Goal: Task Accomplishment & Management: Manage account settings

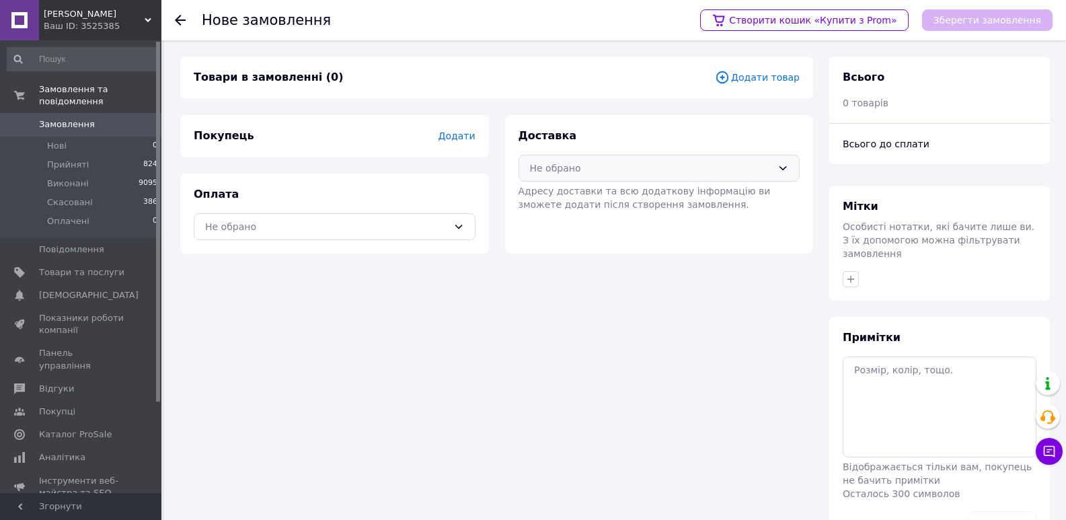
click at [784, 165] on icon at bounding box center [783, 168] width 11 height 11
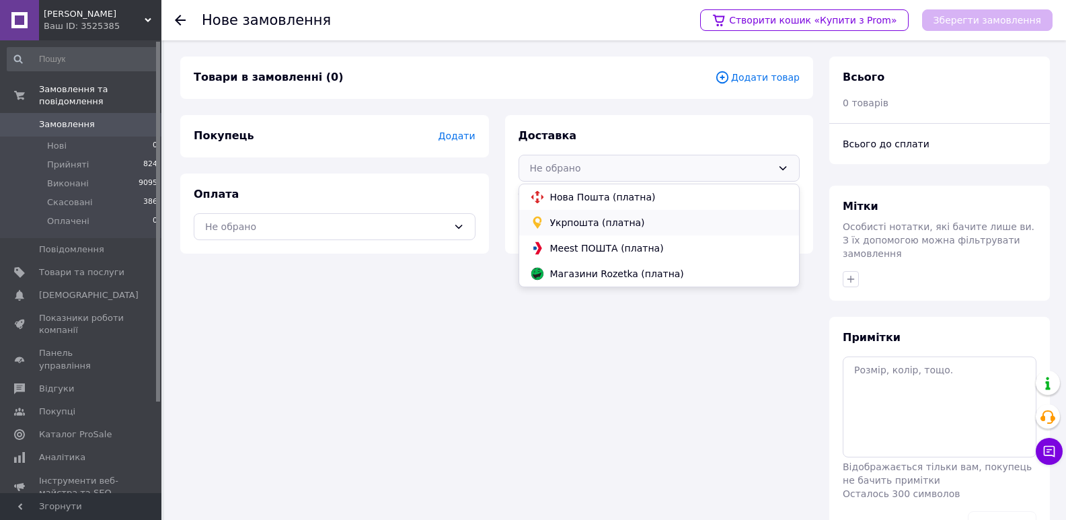
click at [595, 221] on span "Укрпошта (платна)" at bounding box center [669, 222] width 239 height 13
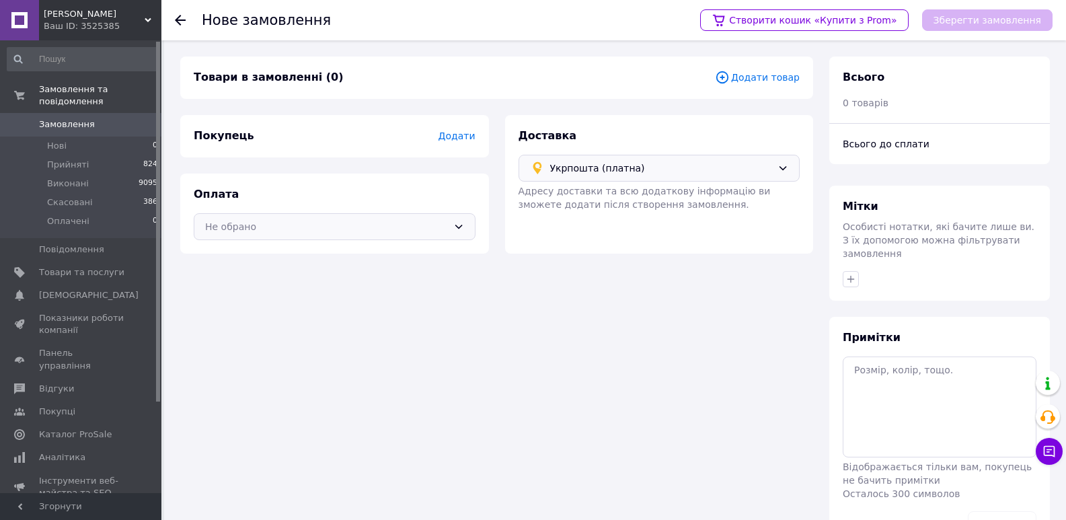
click at [459, 225] on icon at bounding box center [458, 226] width 11 height 11
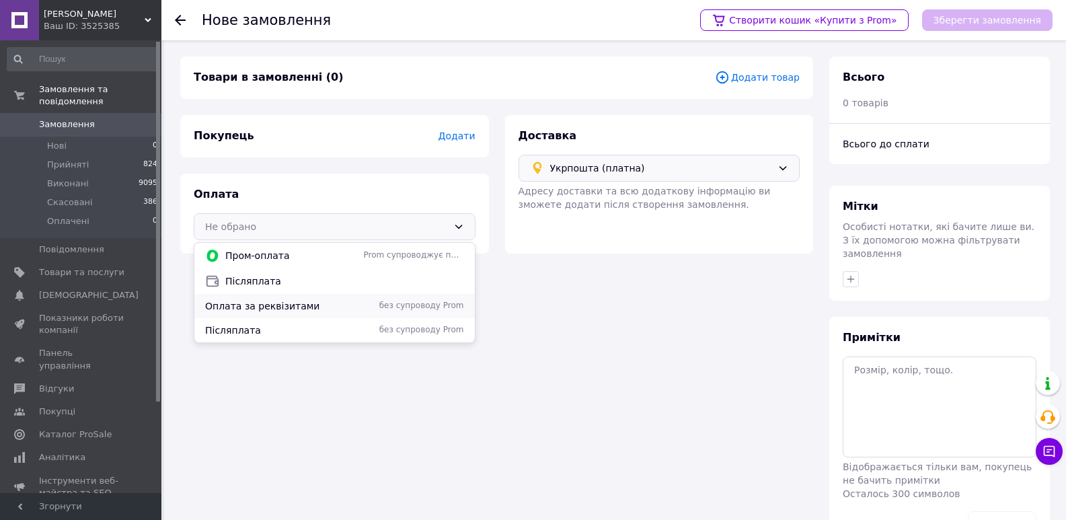
drag, startPoint x: 256, startPoint y: 308, endPoint x: 401, endPoint y: 174, distance: 197.5
click at [258, 307] on span "Оплата за реквізитами" at bounding box center [281, 305] width 153 height 13
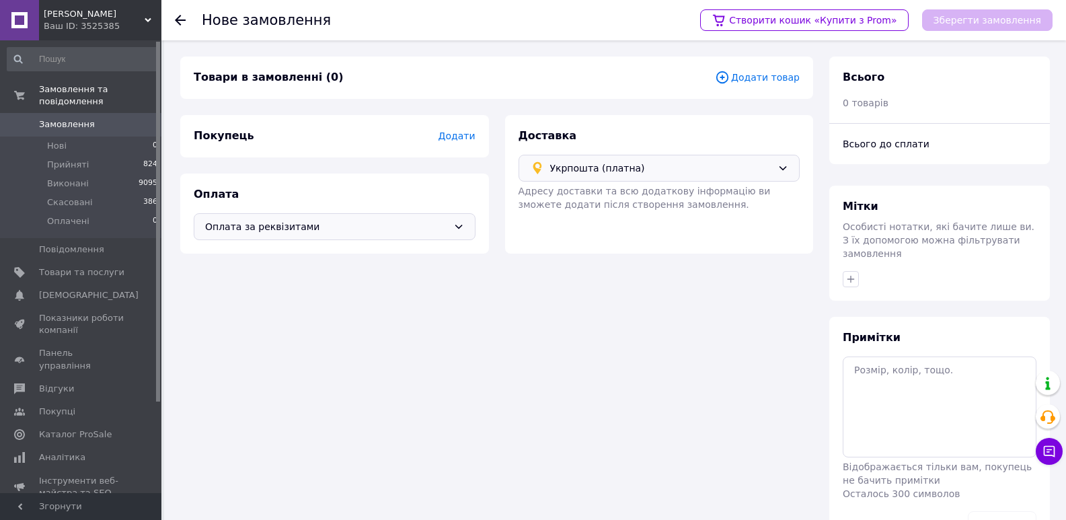
click at [459, 137] on span "Додати" at bounding box center [456, 136] width 37 height 11
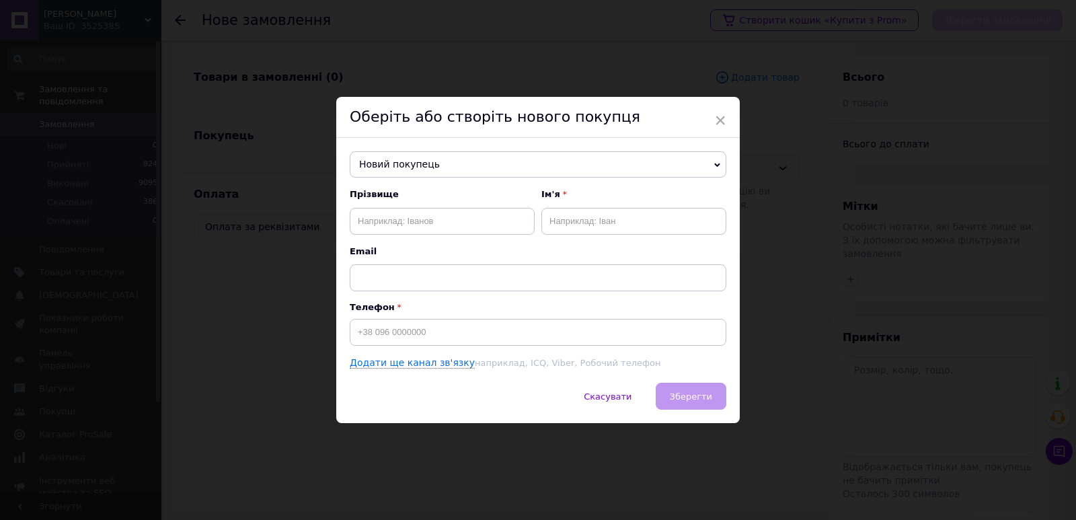
click at [439, 159] on span "Новий покупець" at bounding box center [538, 164] width 377 height 27
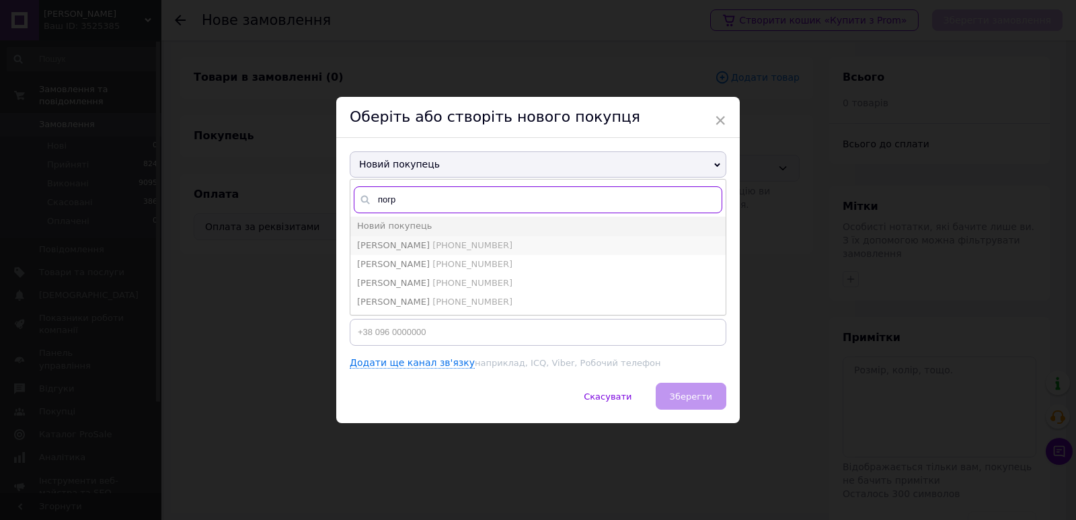
type input "погр"
click at [397, 244] on span "[PERSON_NAME]" at bounding box center [393, 245] width 73 height 10
type input "[PERSON_NAME]"
type input "[PHONE_NUMBER]"
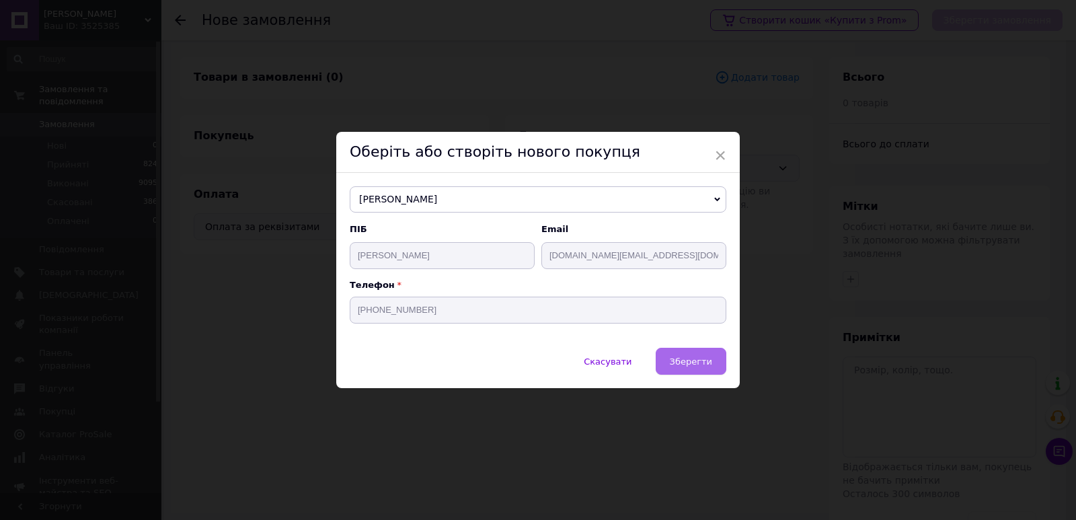
click at [685, 364] on span "Зберегти" at bounding box center [691, 362] width 42 height 10
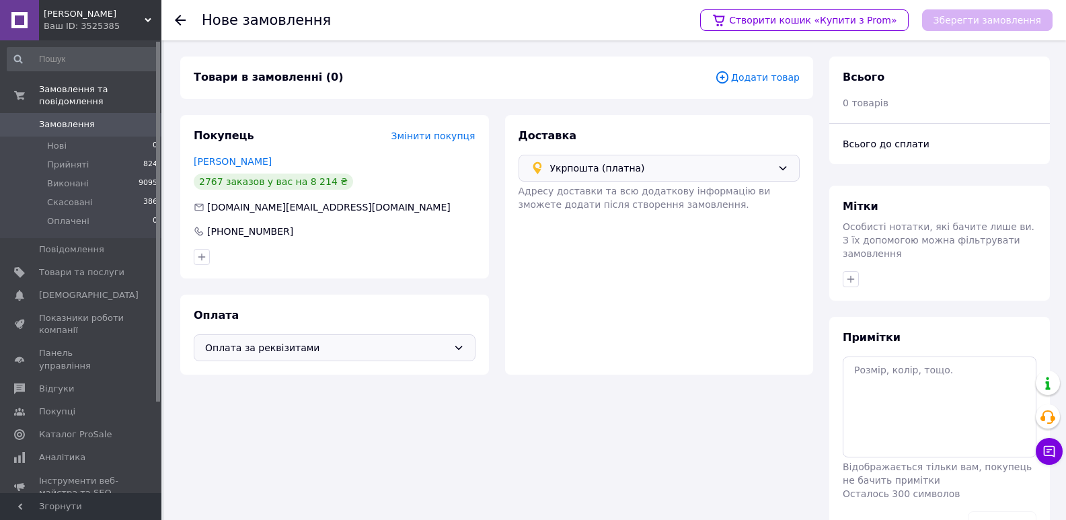
click at [786, 77] on span "Додати товар" at bounding box center [757, 77] width 85 height 15
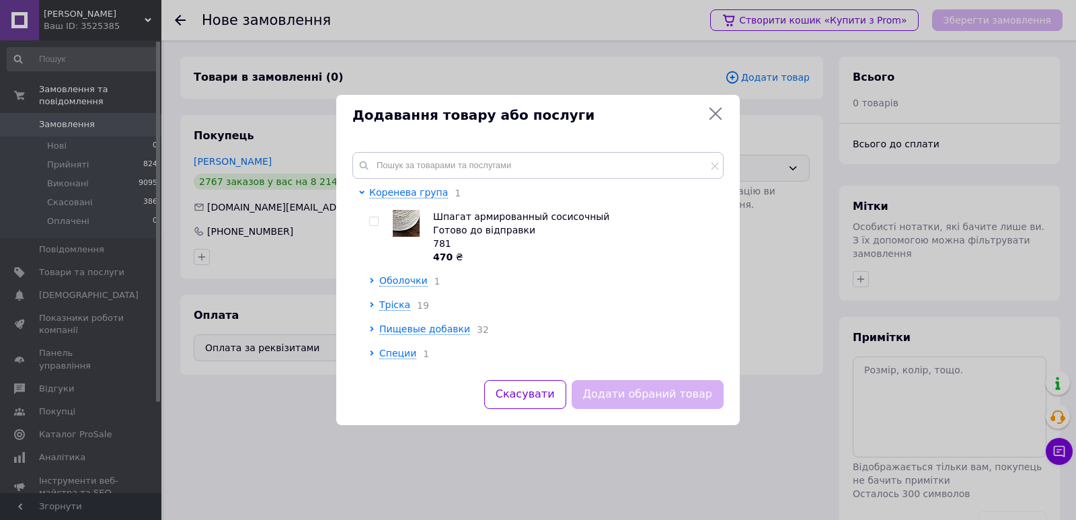
click at [374, 223] on input "checkbox" at bounding box center [373, 221] width 9 height 9
checkbox input "true"
click at [607, 401] on button "Додати обраний товар" at bounding box center [648, 394] width 152 height 29
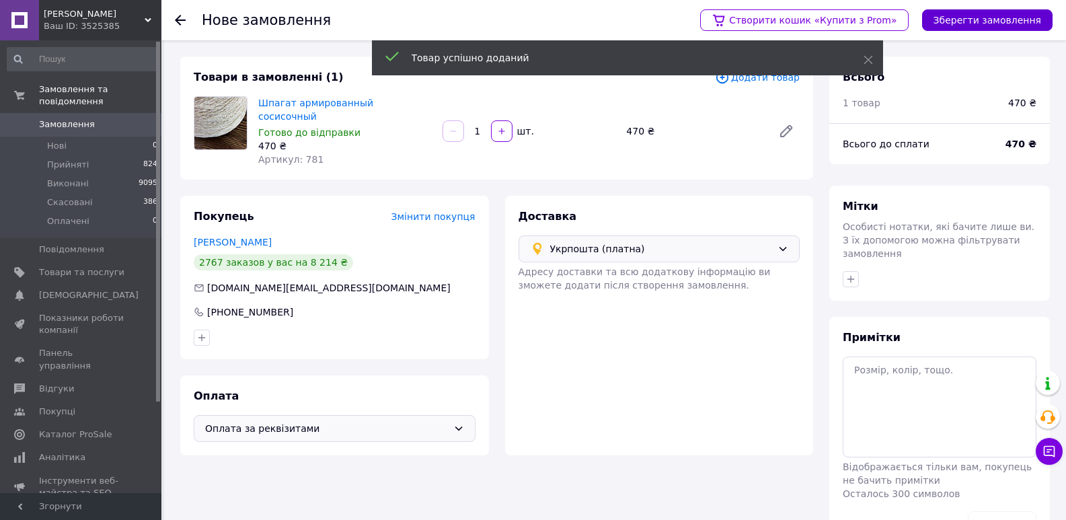
click at [967, 13] on button "Зберегти замовлення" at bounding box center [987, 20] width 131 height 22
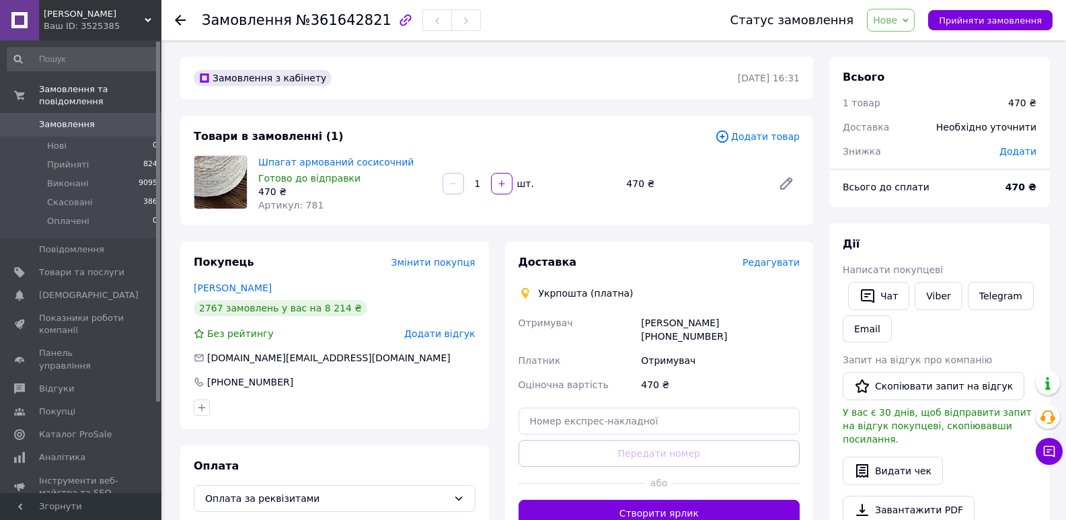
click at [770, 262] on span "Редагувати" at bounding box center [771, 262] width 57 height 11
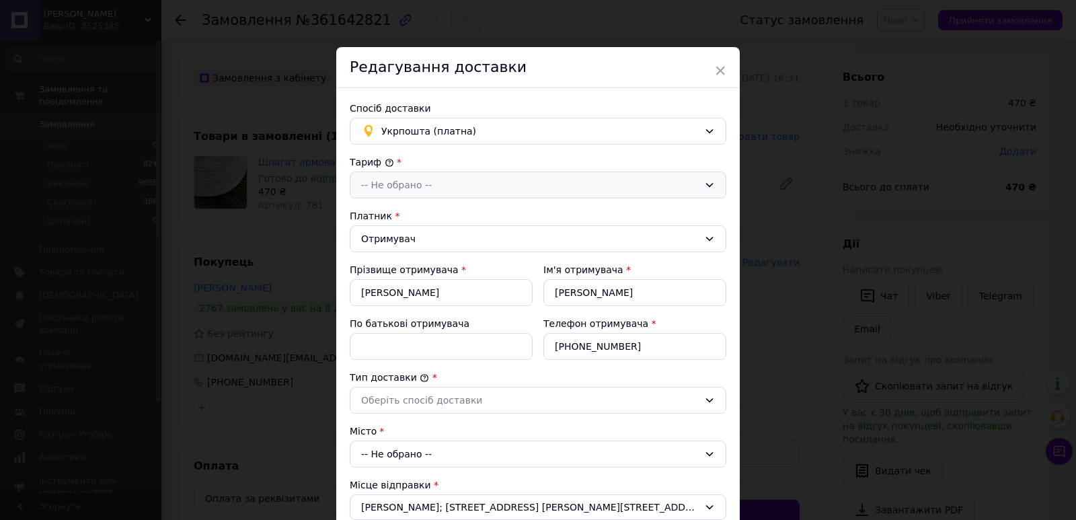
click at [398, 184] on div "-- Не обрано --" at bounding box center [530, 185] width 338 height 15
click at [394, 210] on li "Стандарт" at bounding box center [537, 214] width 375 height 26
click at [393, 241] on div "Отримувач" at bounding box center [530, 238] width 338 height 15
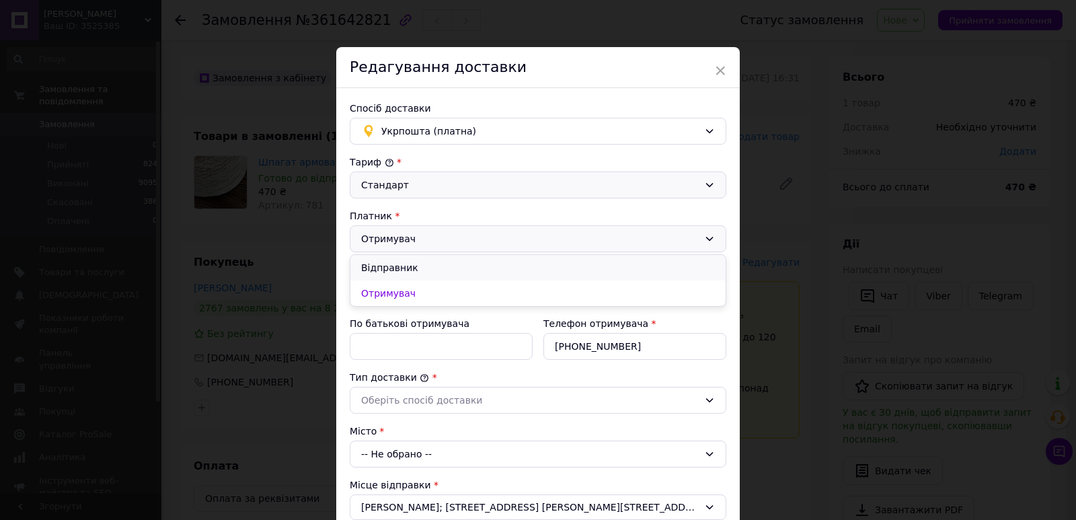
click at [392, 271] on li "Відправник" at bounding box center [537, 268] width 375 height 26
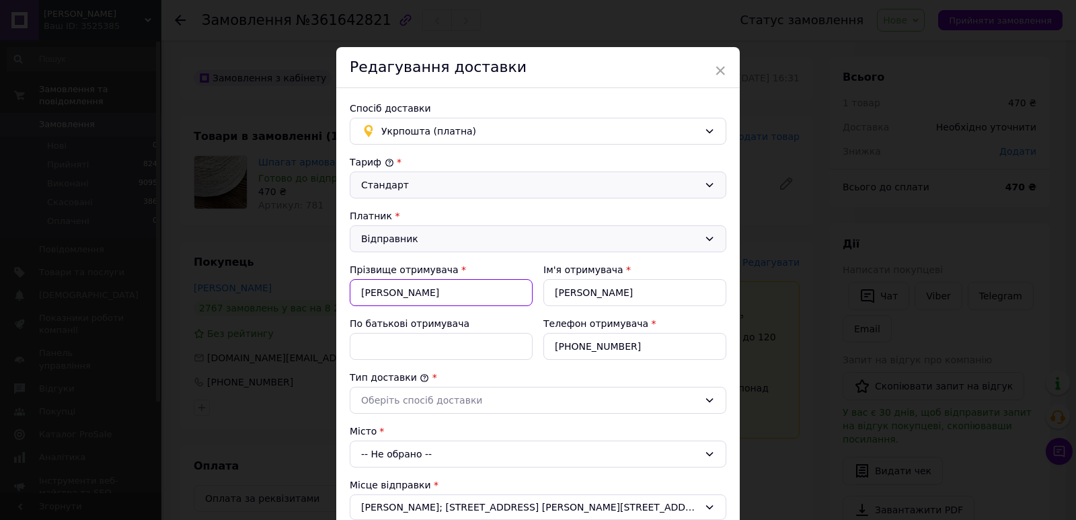
click at [434, 296] on input "[PERSON_NAME]" at bounding box center [441, 292] width 183 height 27
paste input "хань"
type input "[PERSON_NAME]"
click at [657, 299] on input "[PERSON_NAME]" at bounding box center [635, 292] width 183 height 27
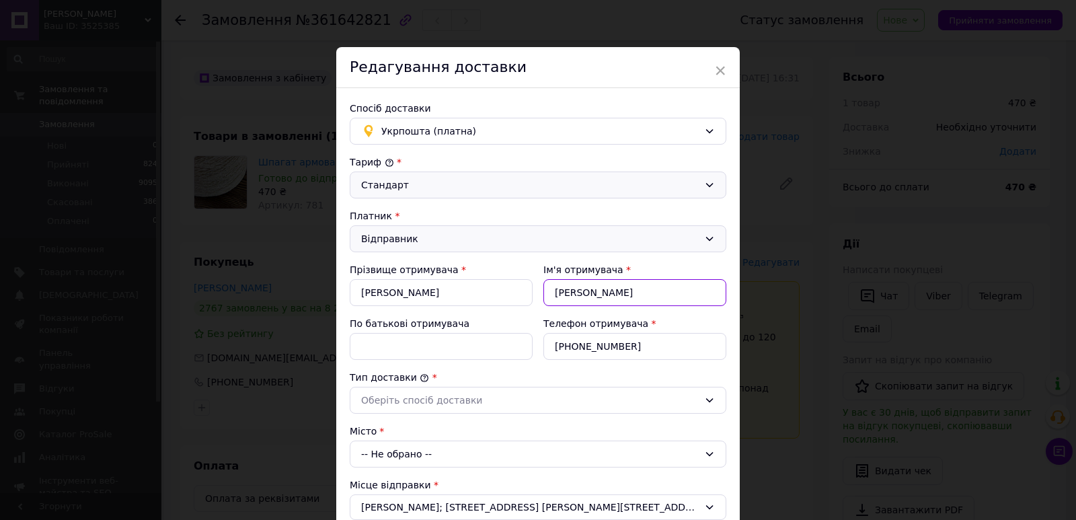
click at [630, 295] on input "[PERSON_NAME]" at bounding box center [635, 292] width 183 height 27
paste input "ндрій"
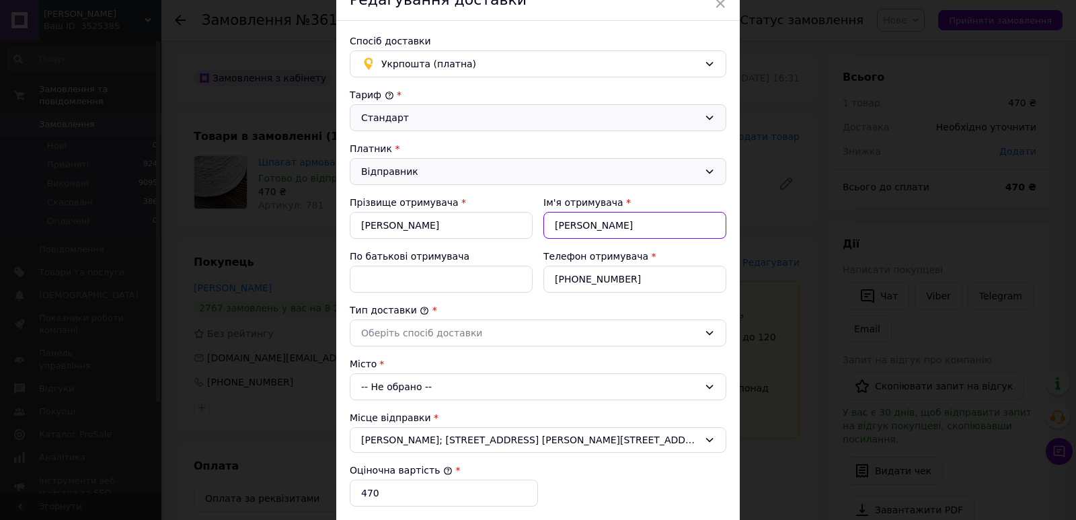
type input "[PERSON_NAME]"
click at [643, 283] on input "[PHONE_NUMBER]" at bounding box center [635, 279] width 183 height 27
drag, startPoint x: 661, startPoint y: 279, endPoint x: 573, endPoint y: 275, distance: 87.5
click at [573, 275] on input "[PHONE_NUMBER]" at bounding box center [635, 279] width 183 height 27
paste input "74307921"
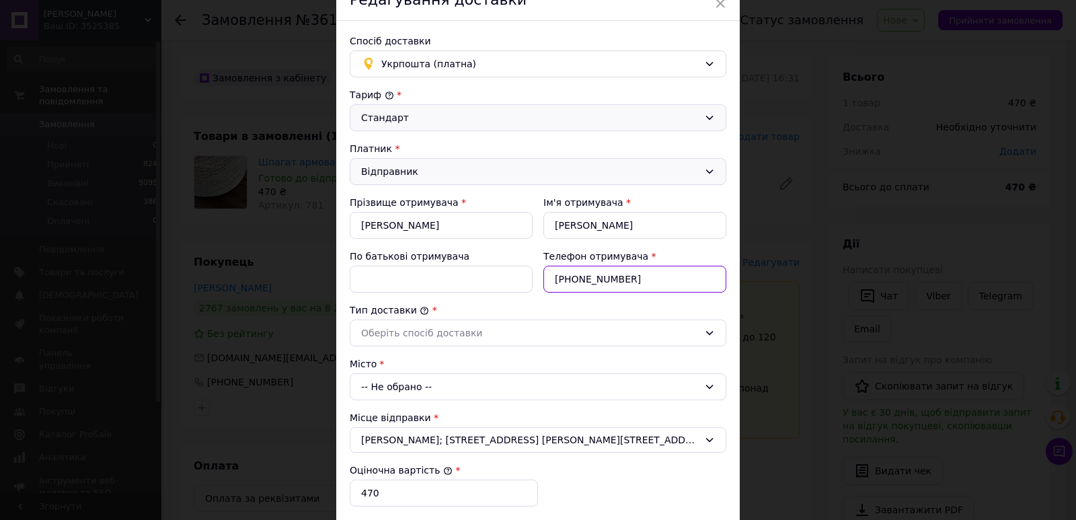
scroll to position [202, 0]
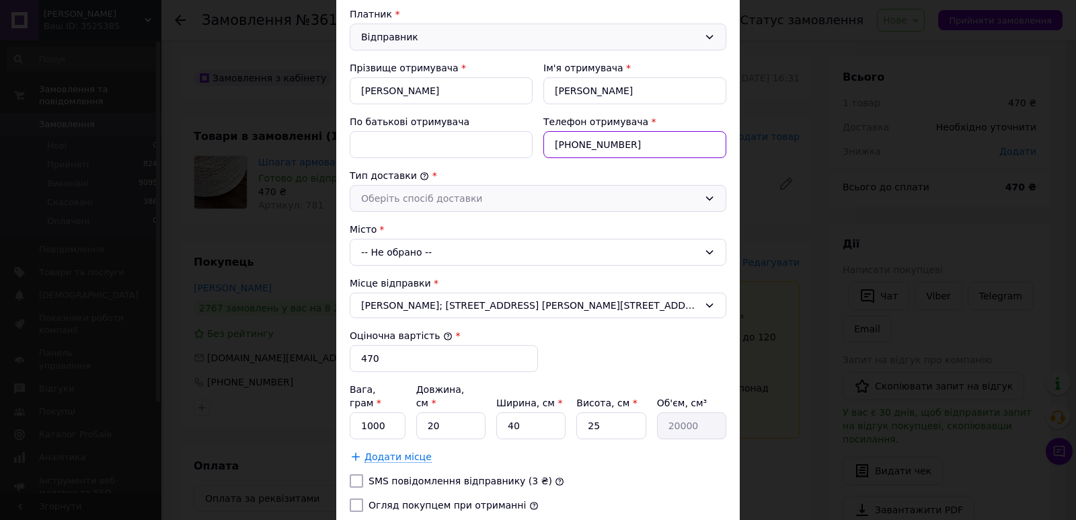
type input "[PHONE_NUMBER]"
click at [369, 197] on div "Оберіть спосіб доставки" at bounding box center [530, 198] width 338 height 15
click at [371, 221] on li "Склад - склад" at bounding box center [537, 228] width 375 height 26
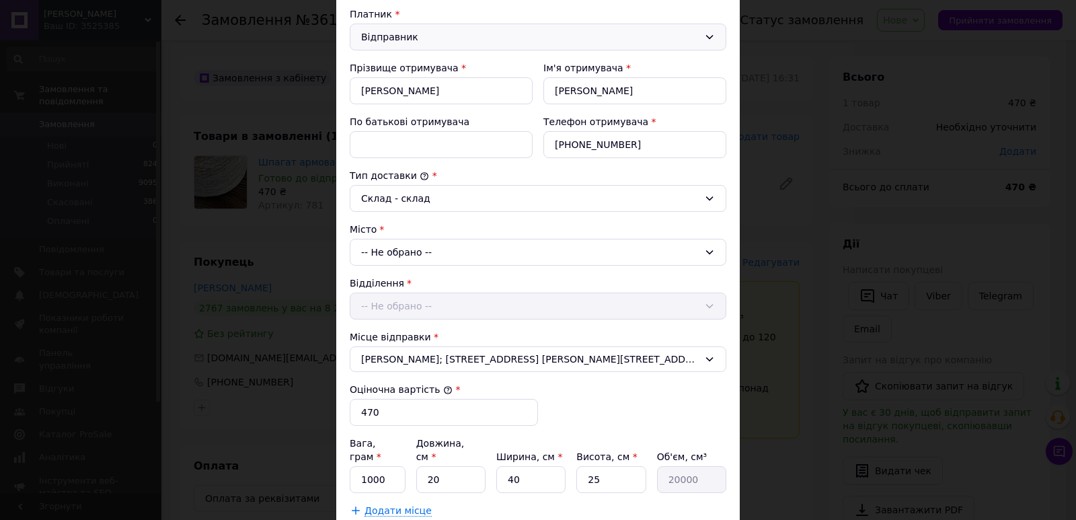
click at [394, 254] on div "-- Не обрано --" at bounding box center [538, 252] width 377 height 27
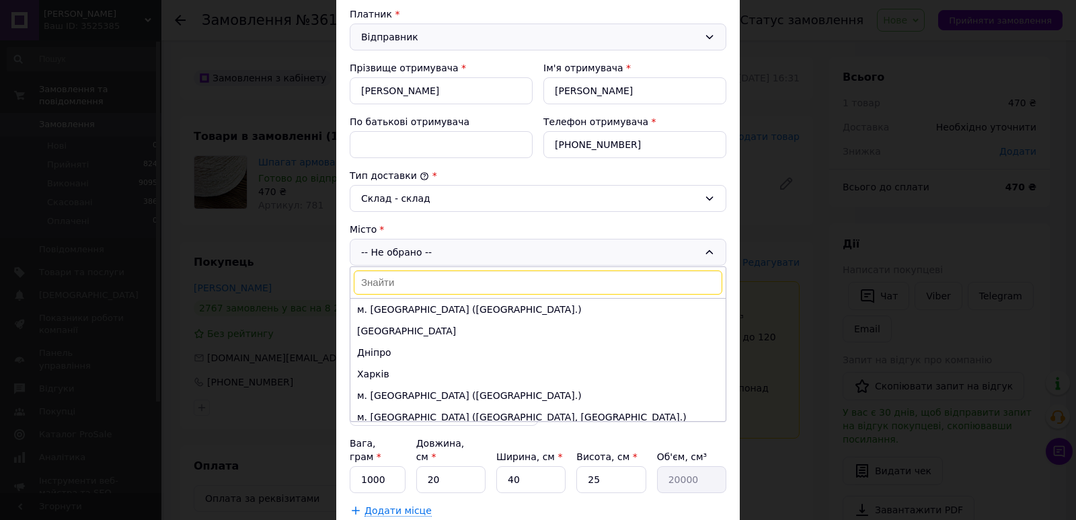
click at [462, 279] on input at bounding box center [538, 282] width 369 height 24
paste input "[GEOGRAPHIC_DATA]"
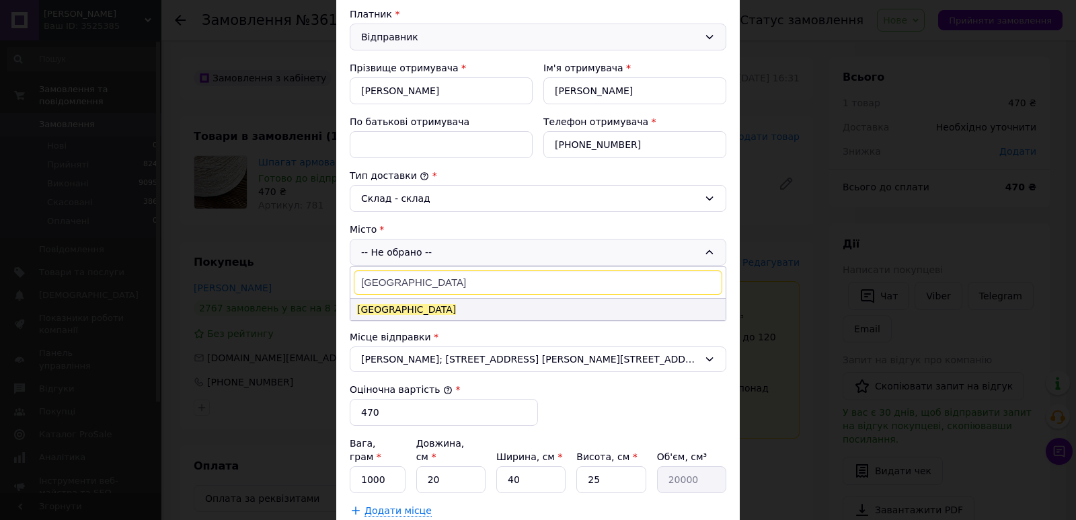
type input "[GEOGRAPHIC_DATA]"
click at [376, 304] on span "[GEOGRAPHIC_DATA]" at bounding box center [406, 309] width 99 height 11
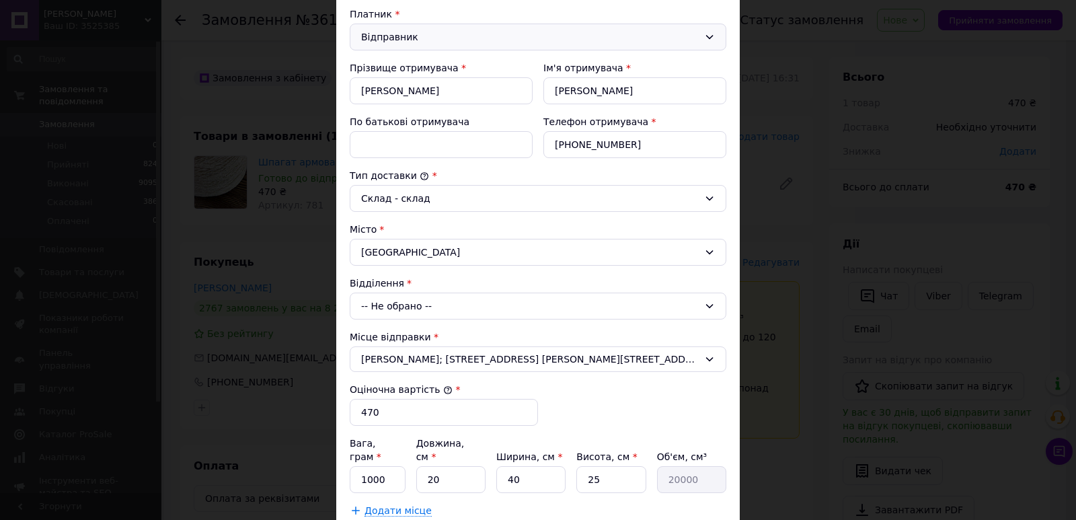
click at [396, 309] on div "-- Не обрано --" at bounding box center [538, 306] width 377 height 27
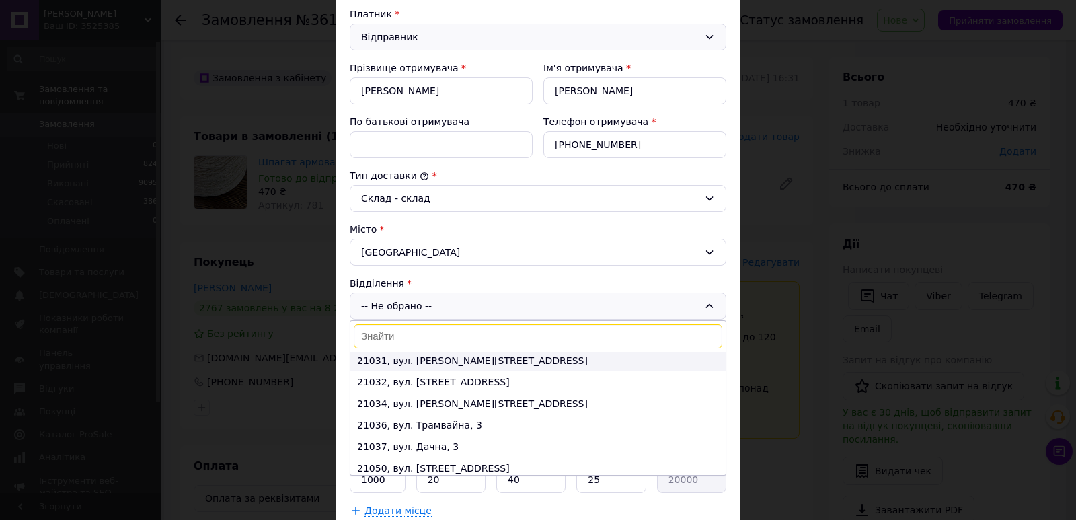
scroll to position [609, 0]
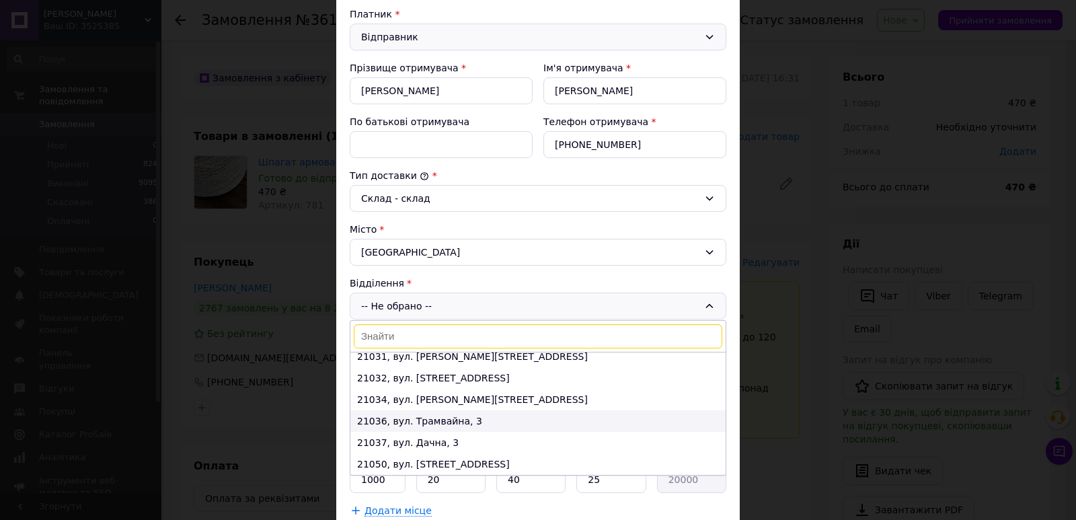
click at [388, 418] on li "21036, вул. Трамвайна, 3" at bounding box center [537, 421] width 375 height 22
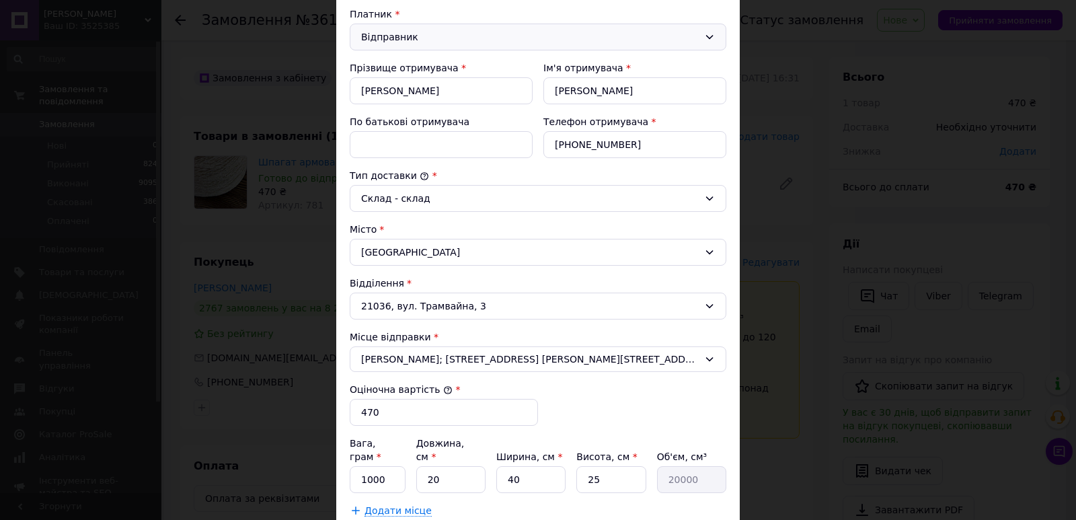
scroll to position [336, 0]
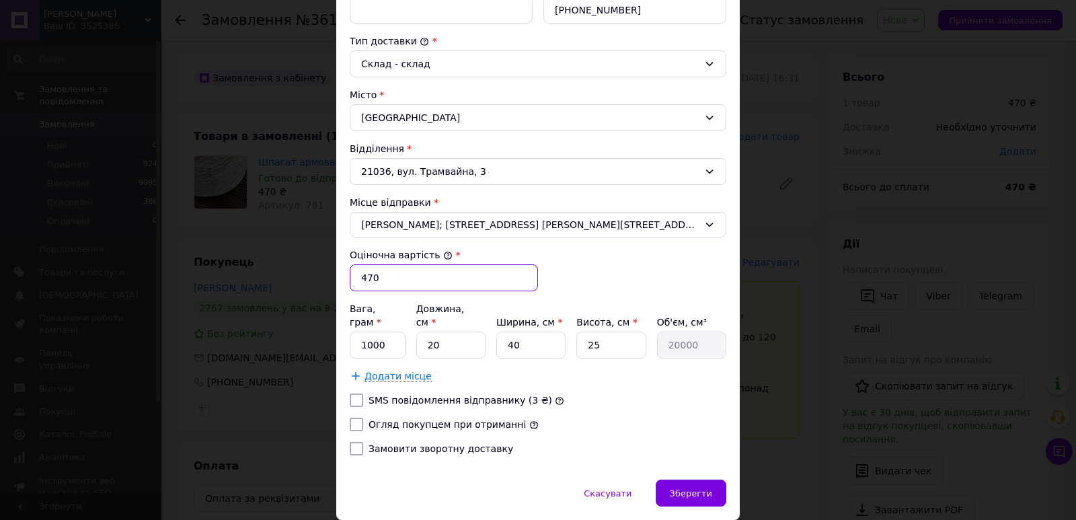
click at [406, 282] on input "470" at bounding box center [444, 277] width 188 height 27
click at [449, 282] on input "470" at bounding box center [444, 277] width 188 height 27
click at [449, 281] on input "470" at bounding box center [444, 277] width 188 height 27
type input "1510"
drag, startPoint x: 380, startPoint y: 332, endPoint x: 378, endPoint y: 340, distance: 7.7
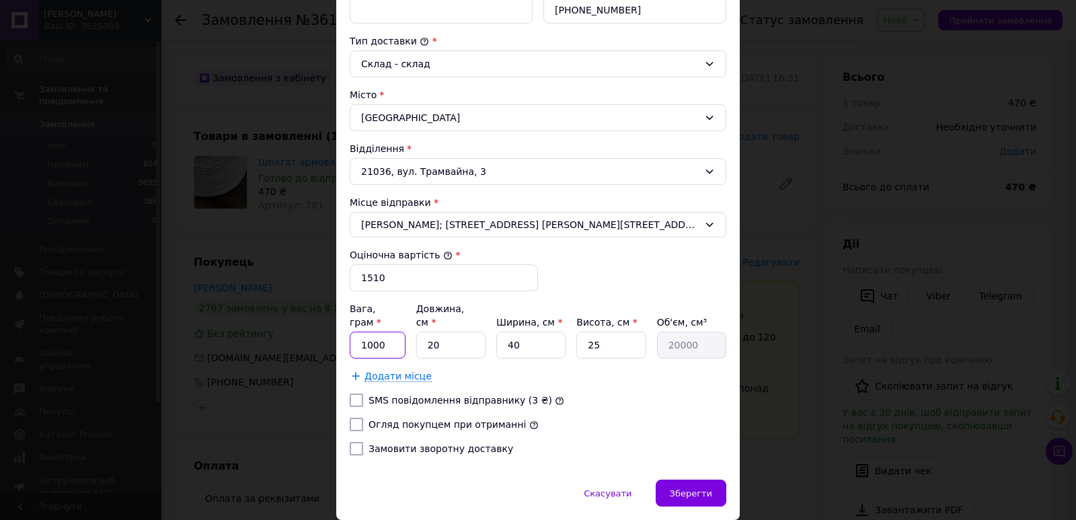
click at [380, 332] on input "1000" at bounding box center [378, 345] width 56 height 27
click at [353, 418] on input "Огляд покупцем при отриманні" at bounding box center [356, 424] width 13 height 13
checkbox input "true"
click at [392, 332] on input "1000" at bounding box center [378, 345] width 56 height 27
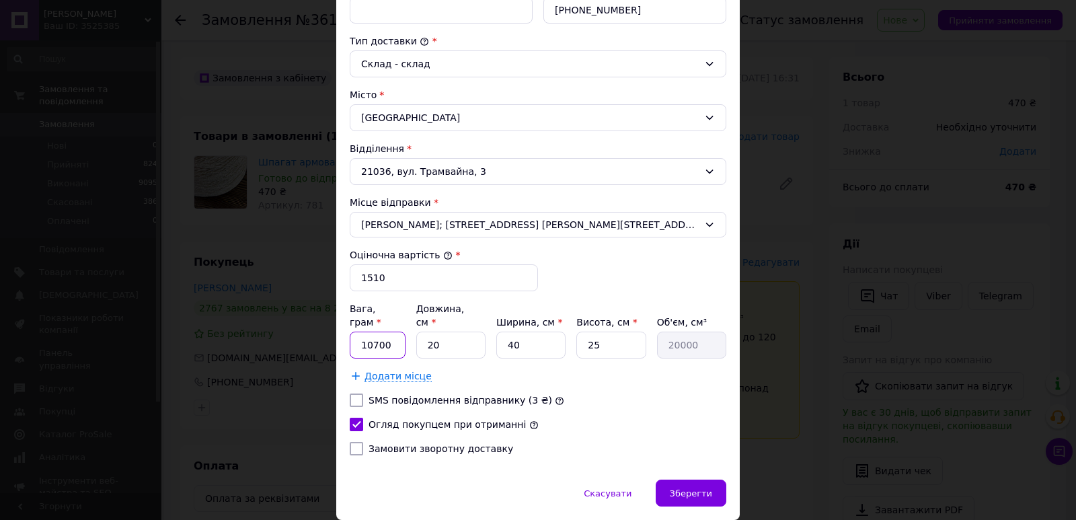
type input "10700"
click at [624, 332] on input "25" at bounding box center [611, 345] width 69 height 27
type input "2"
type input "1600"
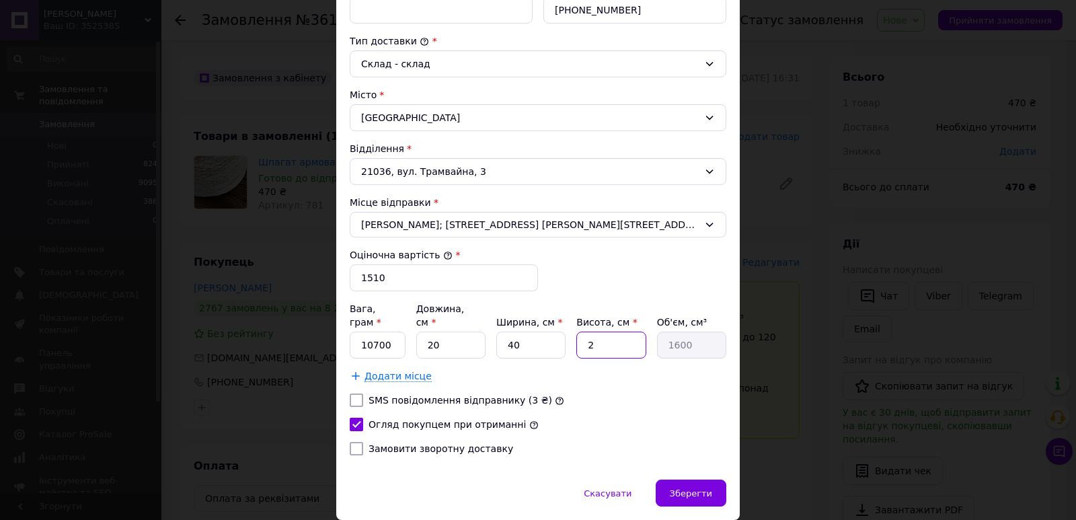
type input "20"
type input "16000"
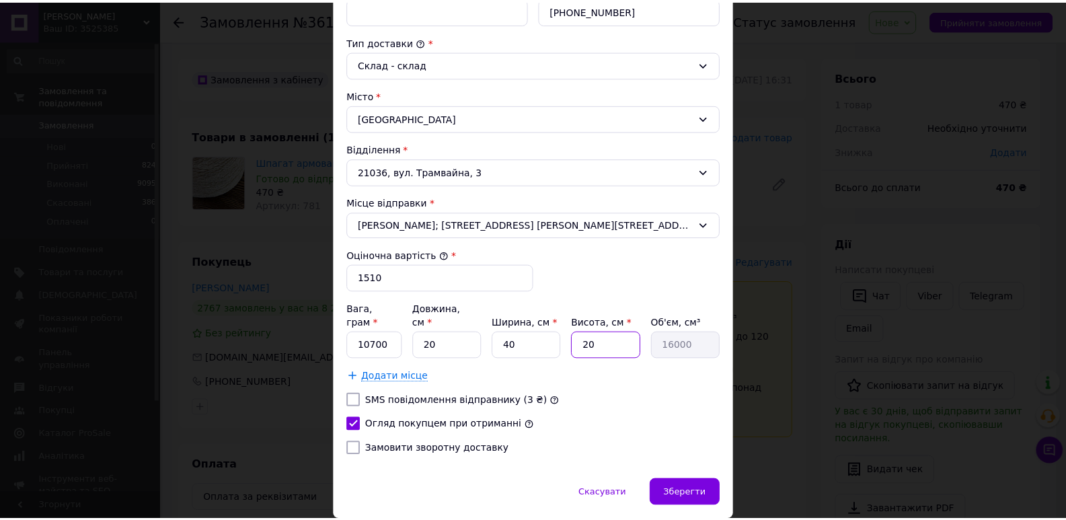
scroll to position [370, 0]
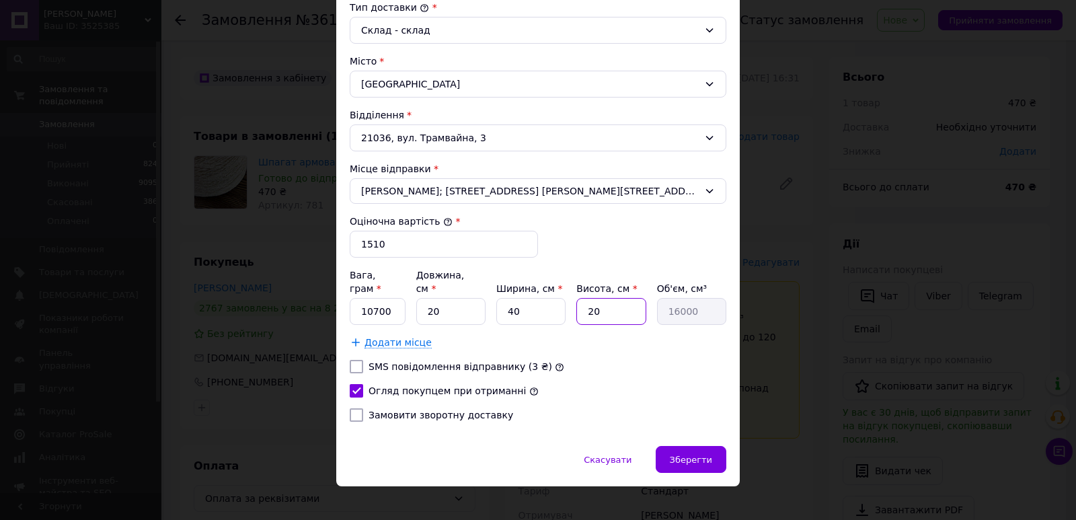
type input "20"
click at [685, 455] on span "Зберегти" at bounding box center [691, 460] width 42 height 10
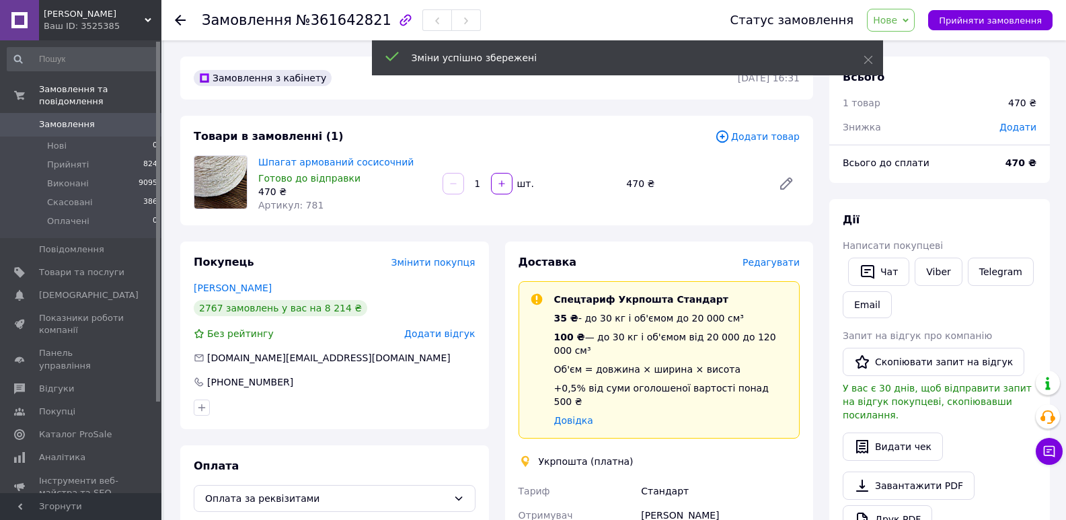
scroll to position [202, 0]
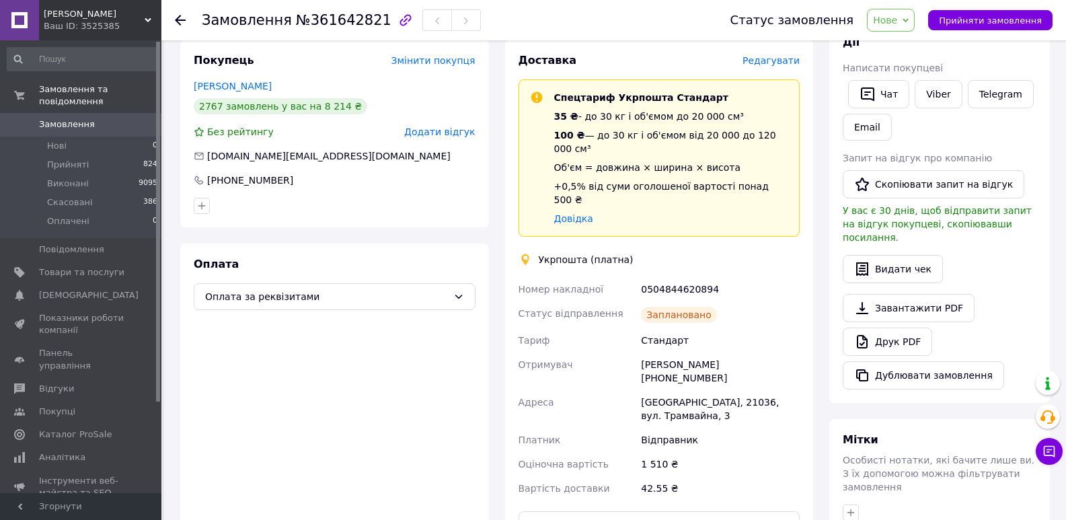
click at [661, 277] on div "0504844620894" at bounding box center [720, 289] width 164 height 24
copy div "0504844620894"
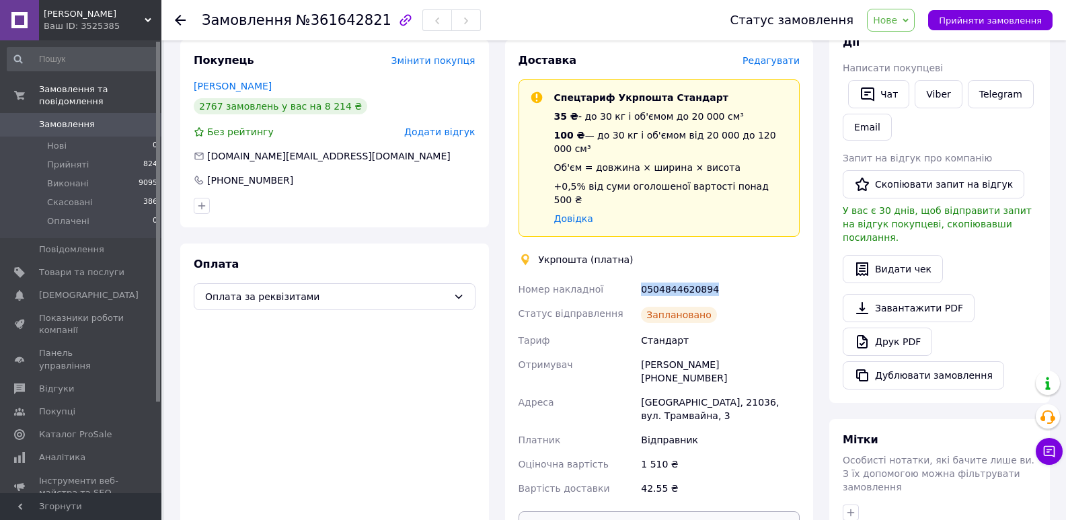
click at [651, 511] on button "Роздрукувати ярлик" at bounding box center [660, 524] width 282 height 27
click at [912, 21] on span "Нове" at bounding box center [891, 20] width 48 height 23
click at [911, 63] on li "Виконано" at bounding box center [899, 67] width 62 height 20
click at [61, 118] on span "Замовлення" at bounding box center [67, 124] width 56 height 12
